Goal: Information Seeking & Learning: Understand process/instructions

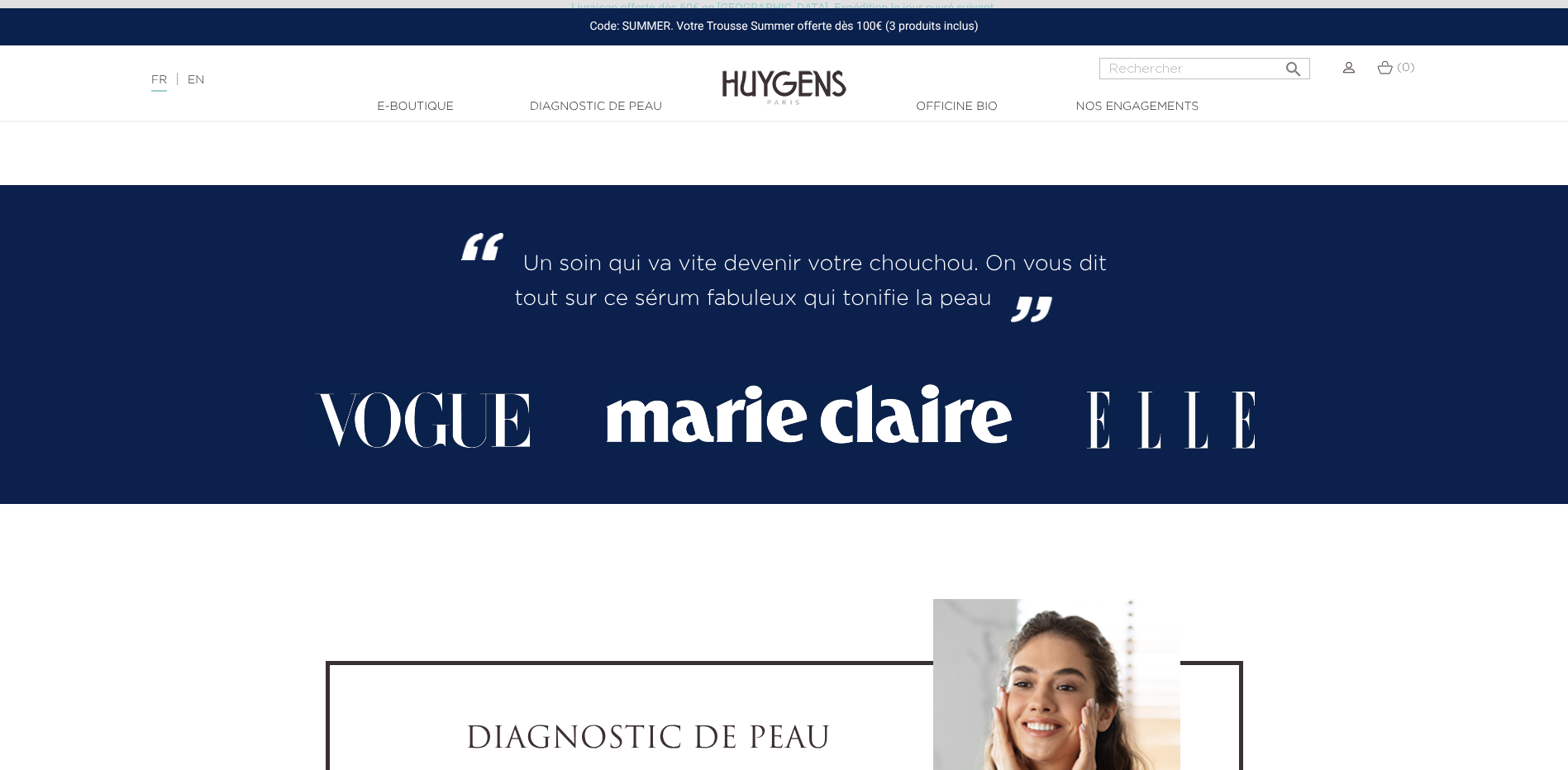
scroll to position [3469, 0]
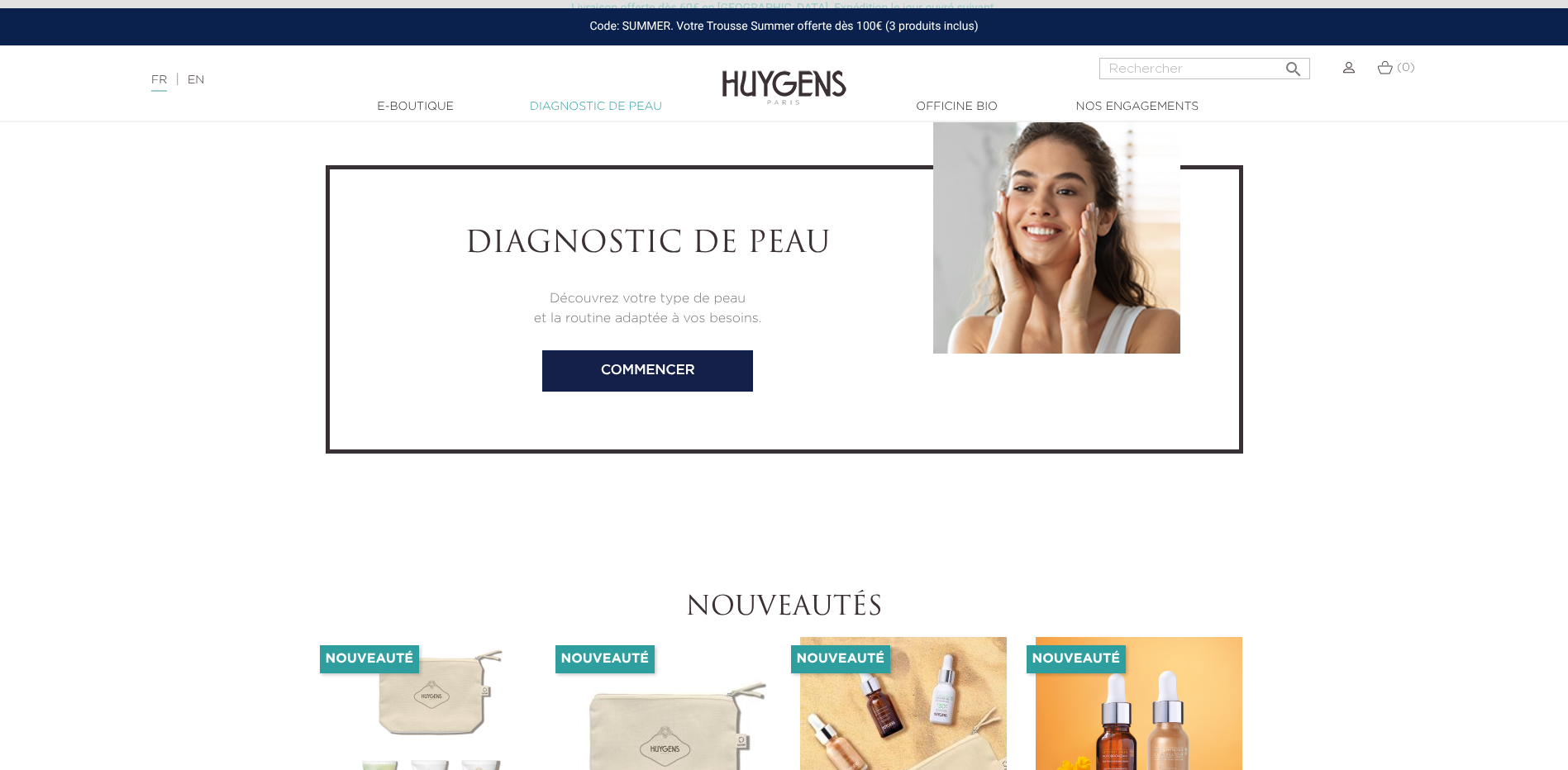
click at [575, 101] on link "Diagnostic de peau" at bounding box center [596, 107] width 166 height 17
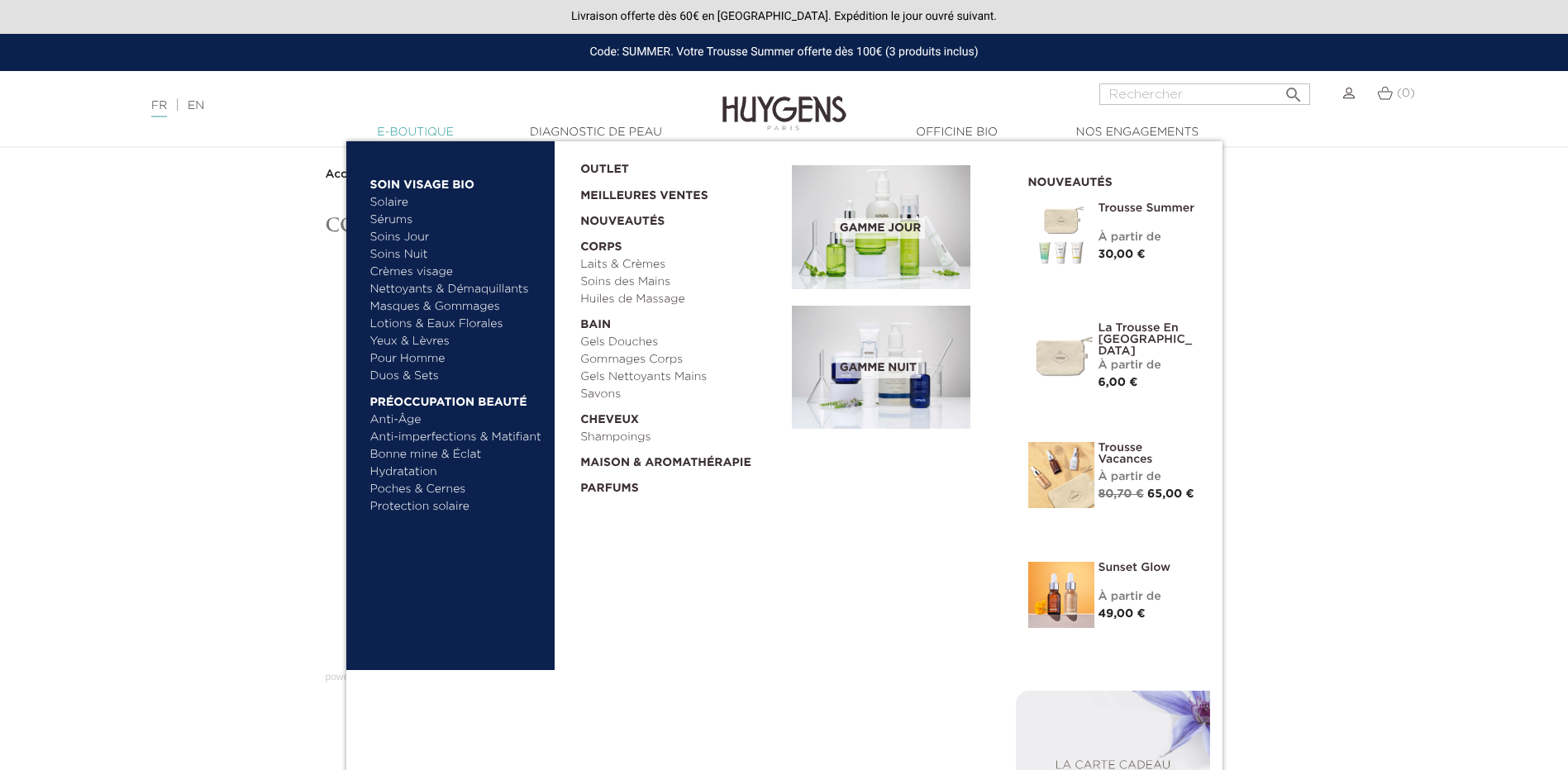
click at [391, 129] on link "  E-Boutique" at bounding box center [416, 132] width 166 height 17
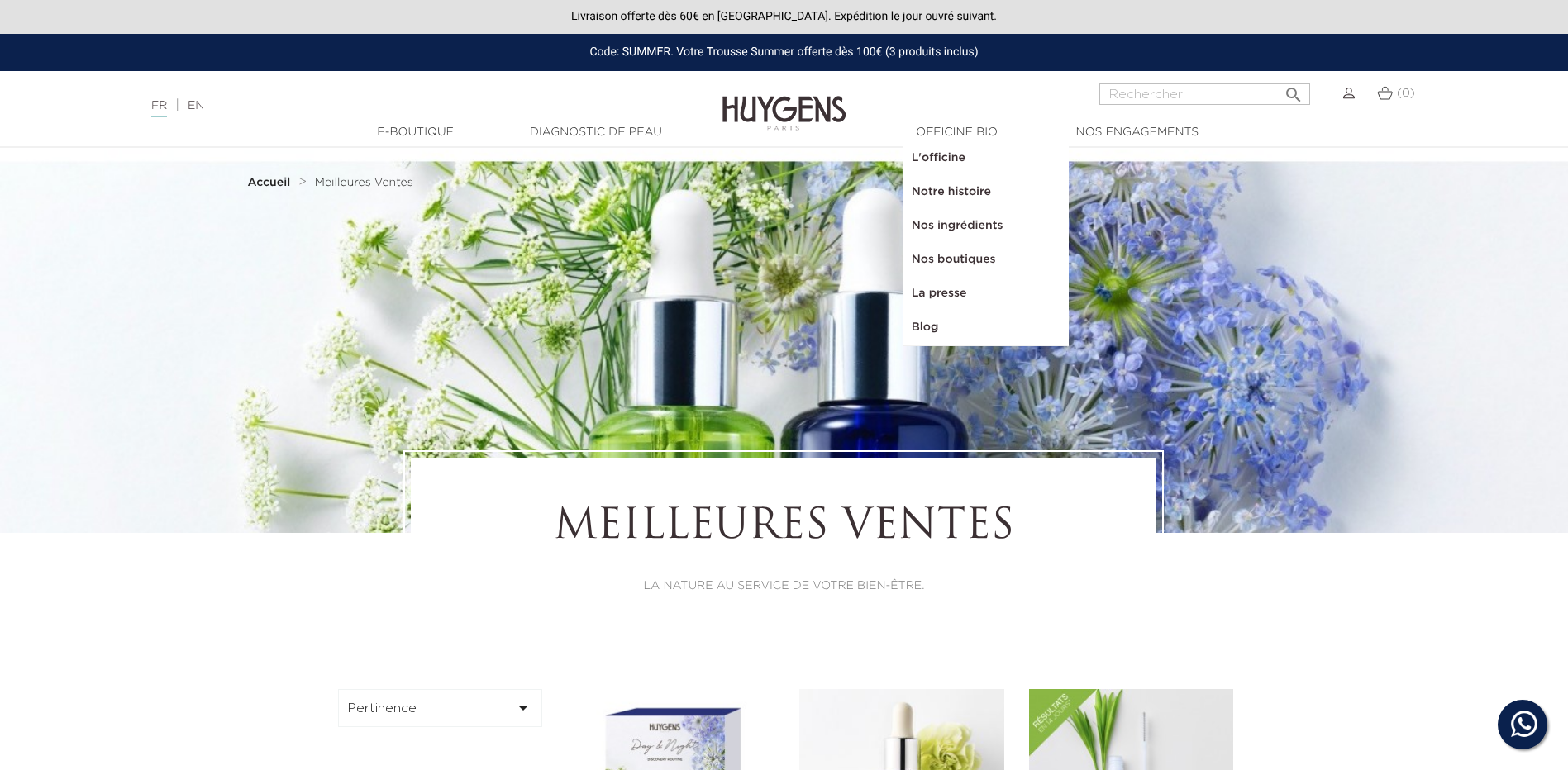
click at [654, 93] on div "Langue : FR | EN Français English  Rechercher (0) " at bounding box center [784, 103] width 1568 height 40
click at [640, 130] on link "Diagnostic de peau" at bounding box center [596, 132] width 166 height 17
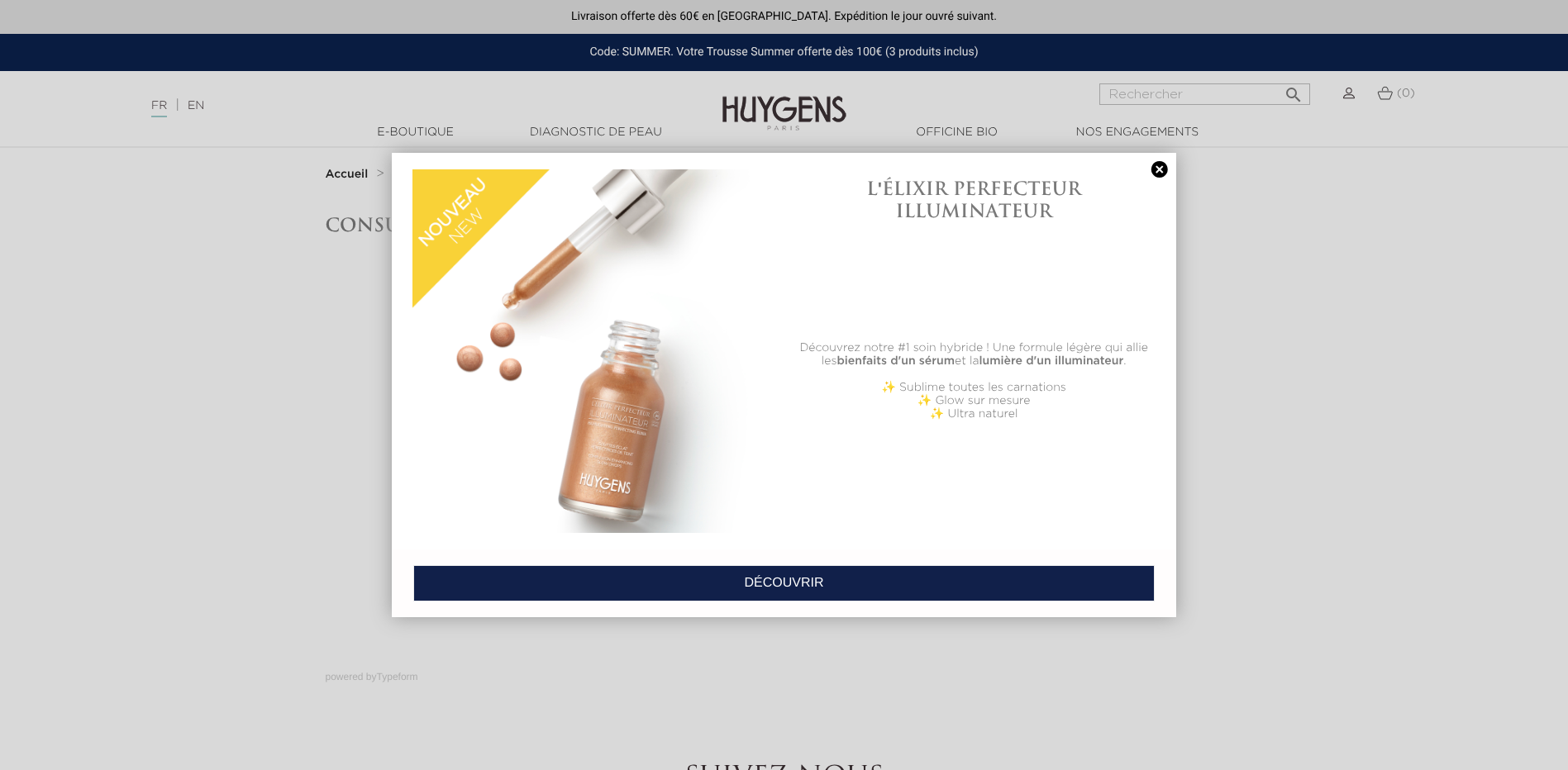
click at [1160, 170] on link at bounding box center [1160, 169] width 24 height 17
